Goal: Task Accomplishment & Management: Complete application form

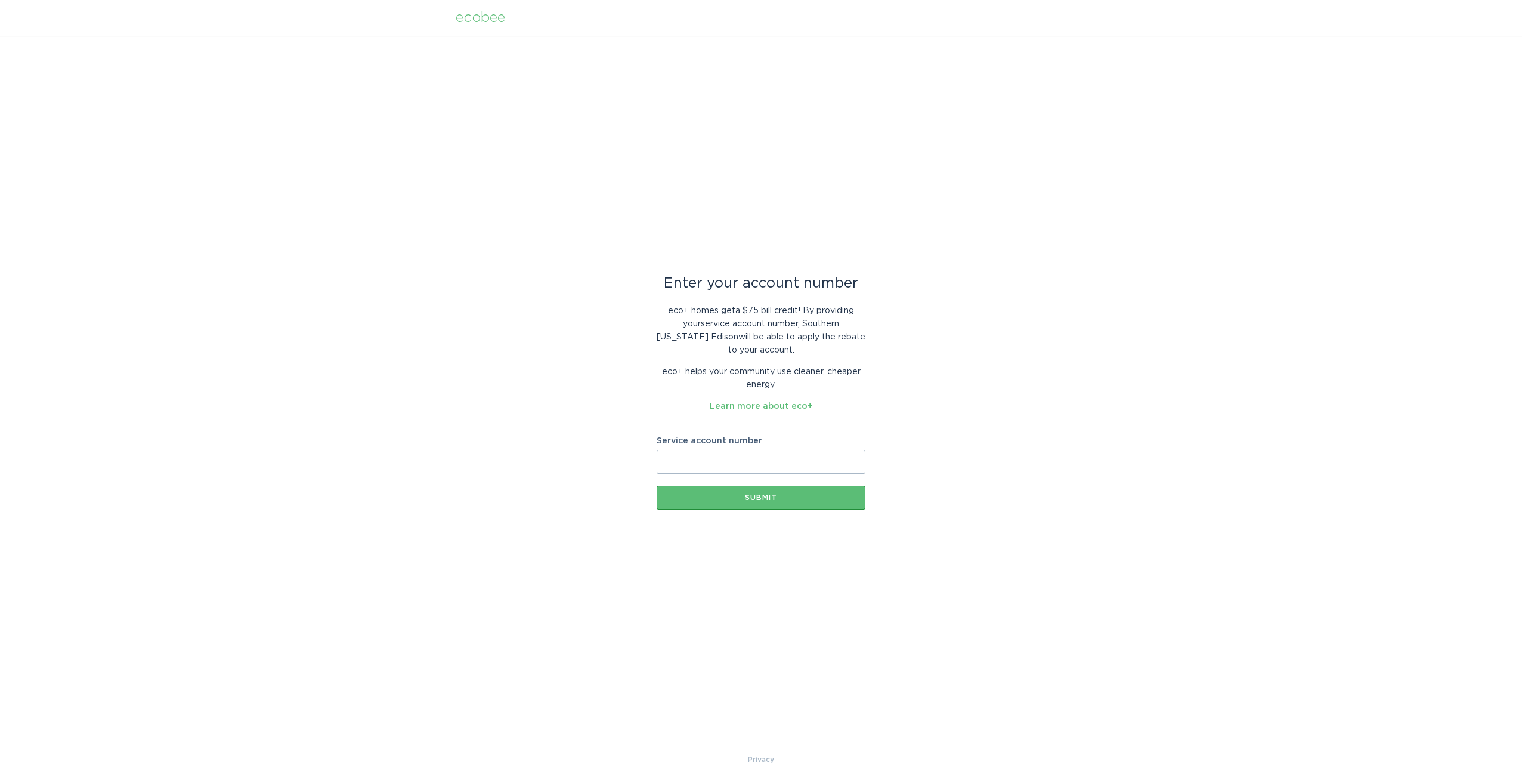
click at [702, 466] on input "Service account number" at bounding box center [761, 462] width 209 height 24
type input "3046525985"
click at [751, 492] on button "Submit" at bounding box center [761, 497] width 209 height 24
